Goal: Use online tool/utility

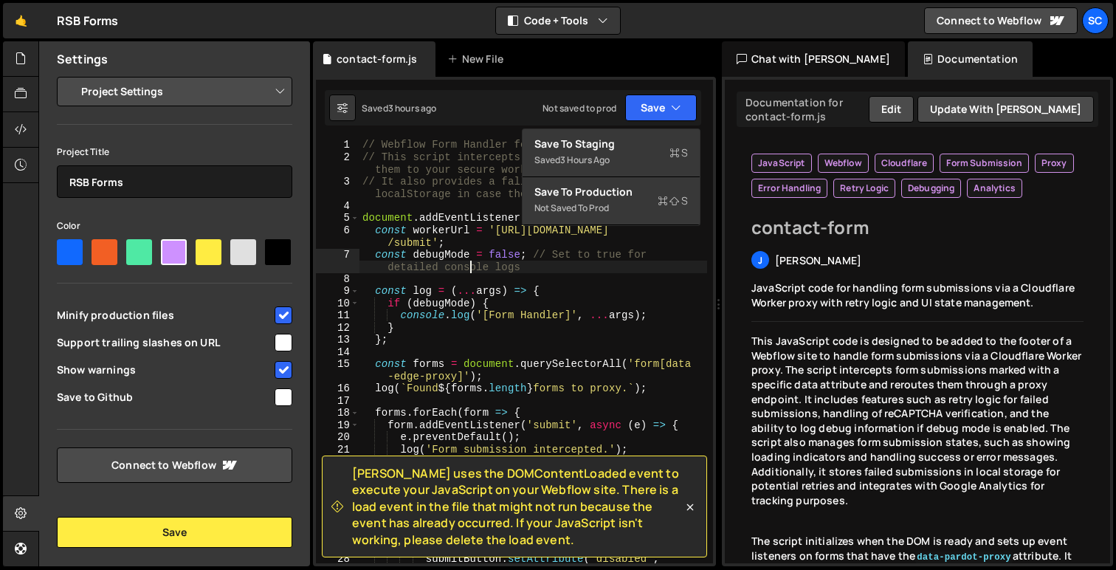
click at [467, 261] on div "// Webflow Form Handler for Cloudflare Worker Proxy // This script intercepts f…" at bounding box center [533, 369] width 348 height 461
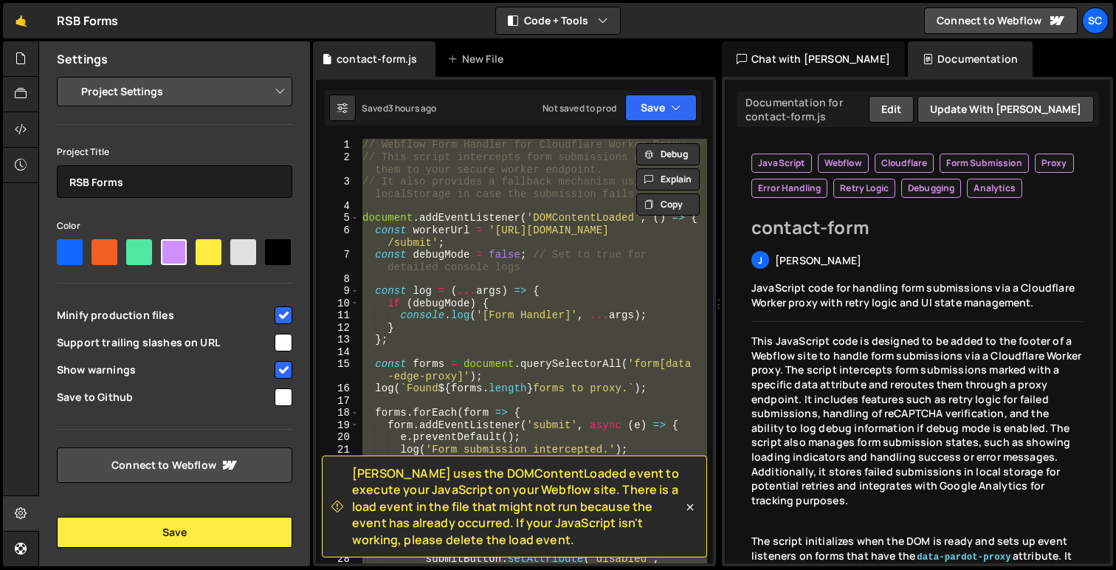
click at [389, 250] on div "// Webflow Form Handler for Cloudflare Worker Proxy // This script intercepts f…" at bounding box center [533, 351] width 348 height 424
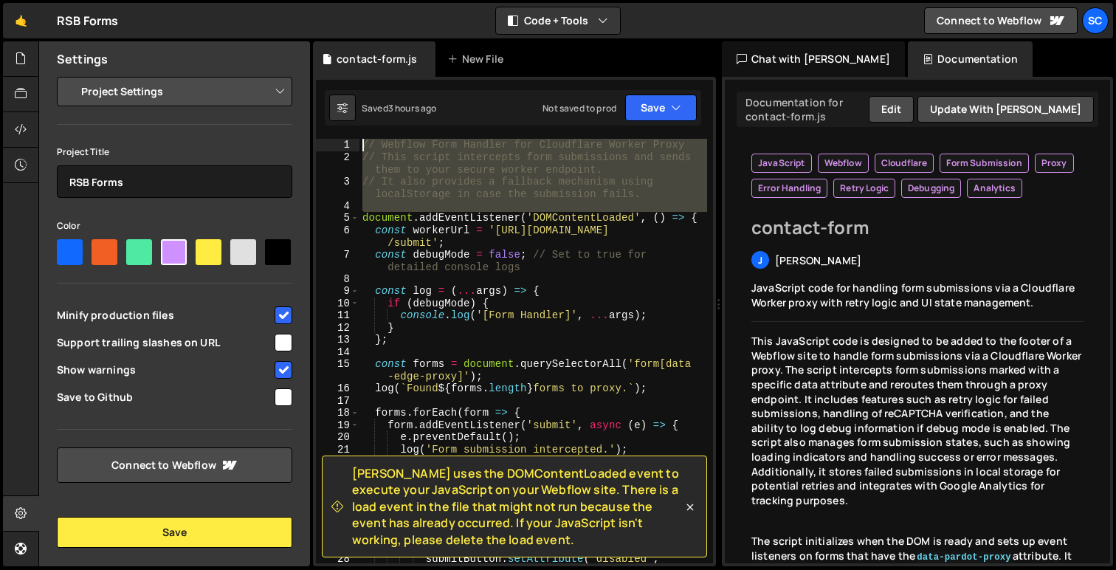
drag, startPoint x: 365, startPoint y: 214, endPoint x: 393, endPoint y: 16, distance: 200.5
click at [393, 16] on div "Hold on a sec... Are you certain you wish to leave this page? Any changes you'v…" at bounding box center [558, 285] width 1116 height 570
click at [398, 88] on div "[PERSON_NAME] uses the DOMContentLoaded event to execute your JavaScript on you…" at bounding box center [514, 321] width 403 height 489
click at [354, 167] on div "2" at bounding box center [338, 163] width 44 height 24
click at [375, 145] on div "// Webflow Form Handler for Cloudflare Worker Proxy // This script intercepts f…" at bounding box center [533, 351] width 348 height 424
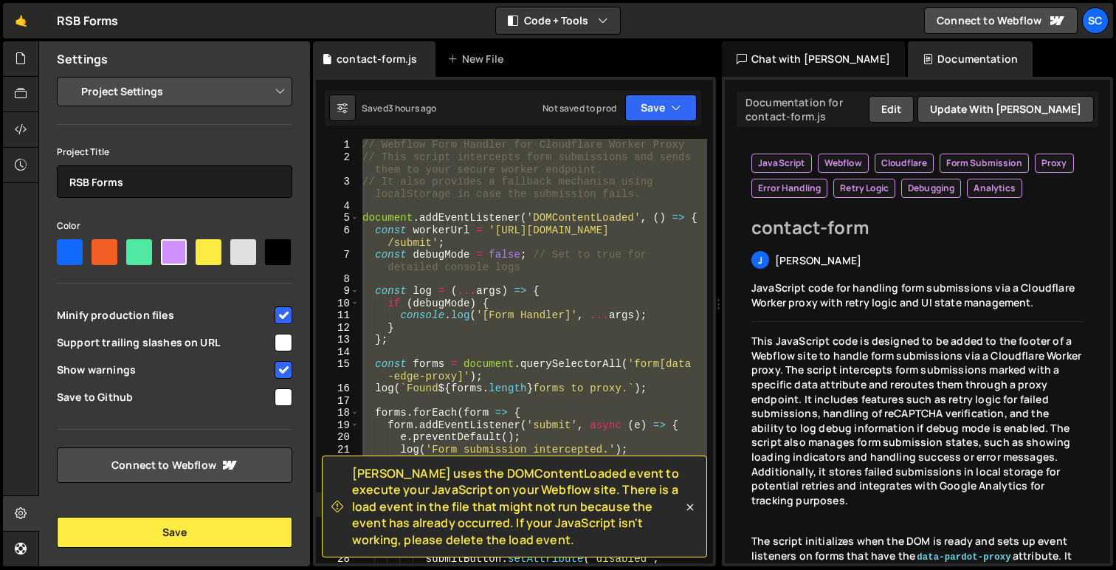
drag, startPoint x: 362, startPoint y: 143, endPoint x: 424, endPoint y: 512, distance: 373.5
click at [424, 80] on div "[PERSON_NAME] uses the DOMContentLoaded event to execute your JavaScript on you…" at bounding box center [514, 80] width 397 height 0
click at [431, 297] on div "// Webflow Form Handler for Cloudflare Worker Proxy // This script intercepts f…" at bounding box center [533, 351] width 348 height 424
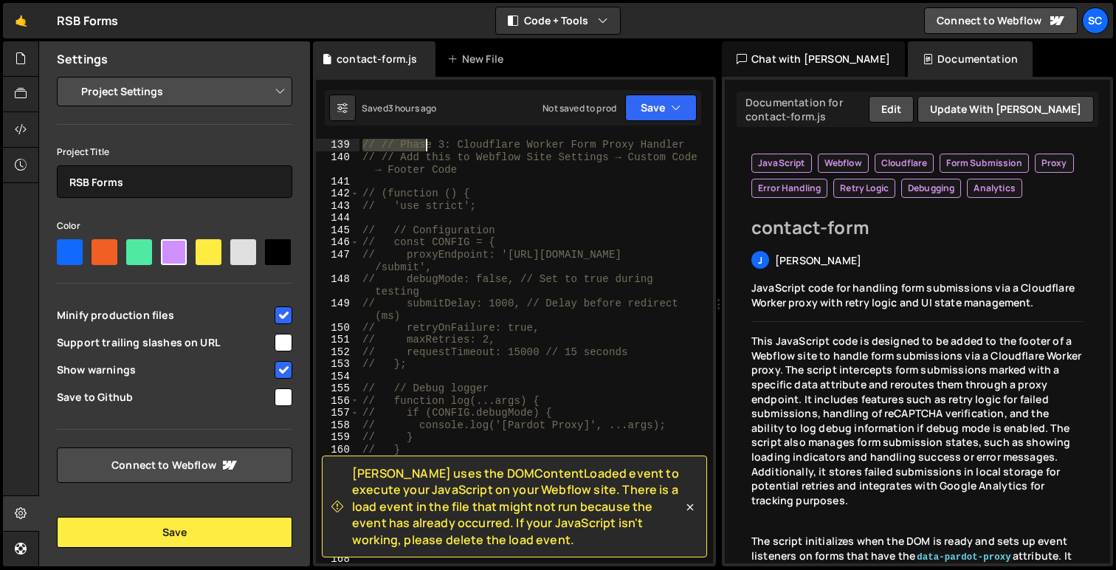
scroll to position [2022, 0]
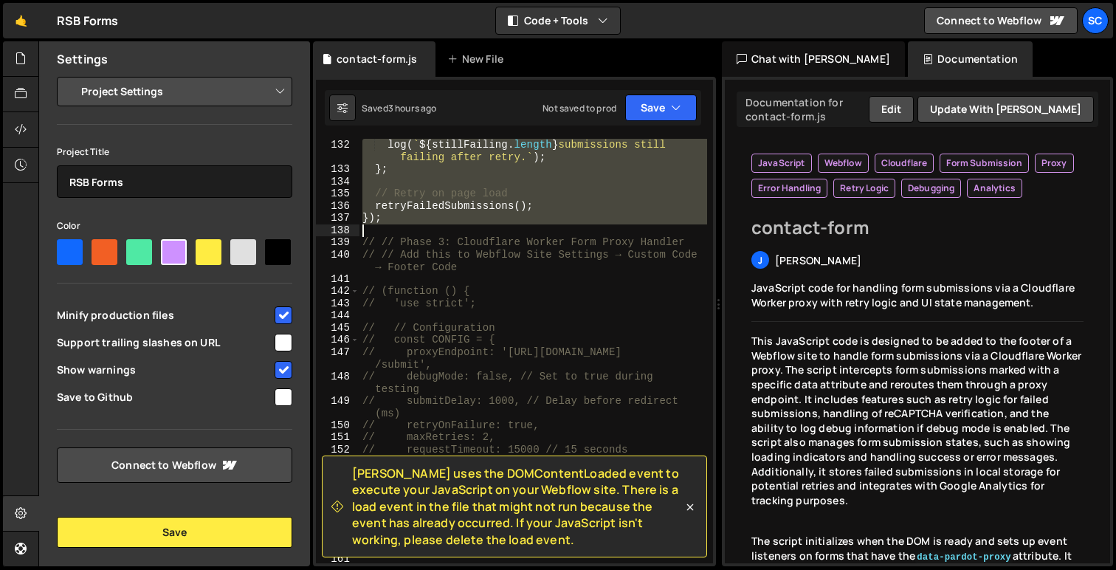
drag, startPoint x: 360, startPoint y: 140, endPoint x: 420, endPoint y: 228, distance: 106.3
click at [420, 228] on div "log ( ` ${ stillFailing . length } submissions still failing after retry. ` ) ;…" at bounding box center [533, 369] width 348 height 461
type textarea "});"
